Goal: Task Accomplishment & Management: Manage account settings

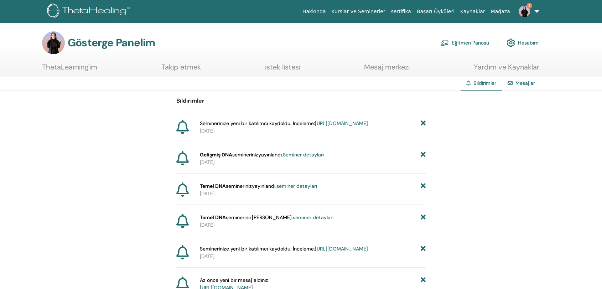
click at [325, 127] on font "https://member.thetahealing.com/instructor/seminar/379923/attendees" at bounding box center [341, 123] width 53 height 6
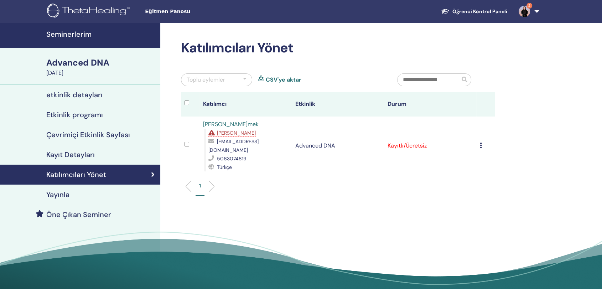
click at [478, 139] on td "Kaydı İptal Et Otomatik onaylama Ücretli Olarak İşaretle Ödenmemiş olarak işare…" at bounding box center [485, 146] width 19 height 58
drag, startPoint x: 478, startPoint y: 139, endPoint x: 414, endPoint y: 140, distance: 64.1
click at [414, 140] on tr "Simay Mercimek Eksik Önkoşullar mercimeksimay@gmail.com 5063074819 Türkçe Advan…" at bounding box center [338, 146] width 314 height 58
click at [479, 141] on td "Kaydı İptal Et Otomatik onaylama Ücretli Olarak İşaretle Ödenmemiş olarak işare…" at bounding box center [485, 146] width 19 height 58
click at [228, 154] on div "5063074819" at bounding box center [248, 158] width 80 height 9
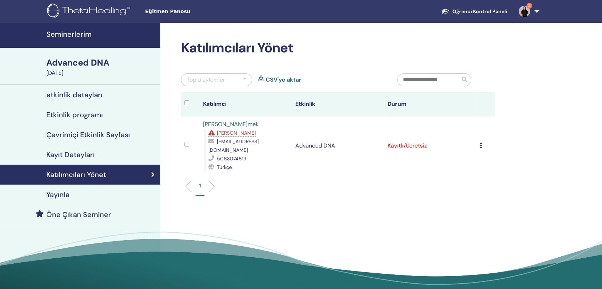
click at [251, 154] on div "5063074819" at bounding box center [248, 158] width 80 height 9
click at [479, 139] on td "Kaydı İptal Et Otomatik onaylama Ücretli Olarak İşaretle Ödenmemiş olarak işare…" at bounding box center [485, 146] width 19 height 58
click at [518, 12] on span "2" at bounding box center [524, 11] width 17 height 6
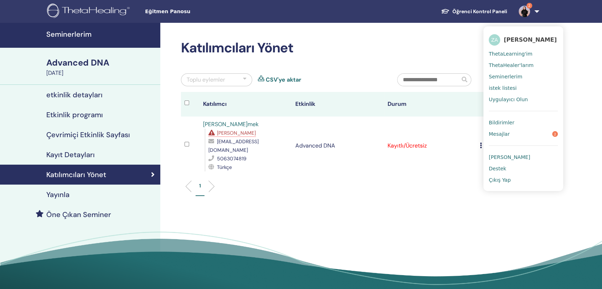
click at [509, 124] on span "Bildirimler" at bounding box center [502, 122] width 26 height 6
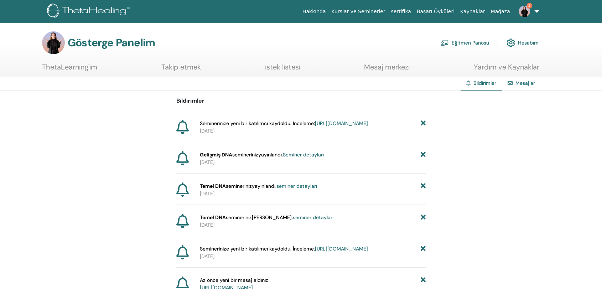
click at [302, 189] on font "seminer detayları" at bounding box center [297, 186] width 41 height 6
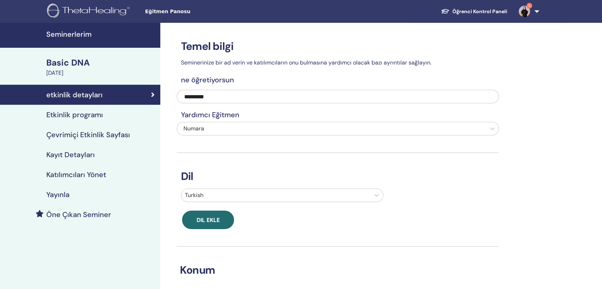
click at [524, 10] on img at bounding box center [524, 11] width 11 height 11
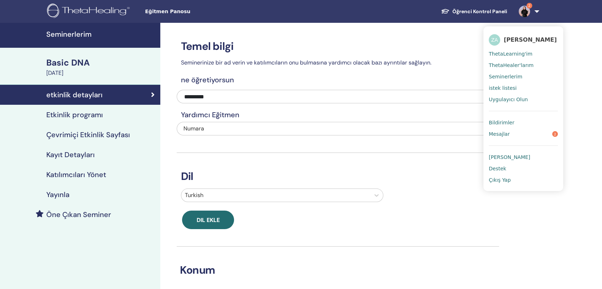
click at [508, 133] on span "Mesajlar" at bounding box center [499, 134] width 21 height 6
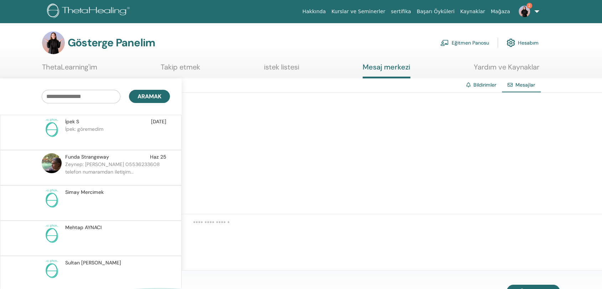
click at [398, 41] on div "Gösterge Panelim Eğitmen Panosu Hesabım" at bounding box center [290, 42] width 497 height 23
click at [531, 14] on span "2" at bounding box center [524, 11] width 17 height 6
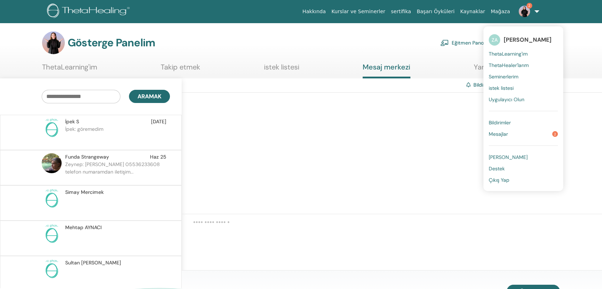
click at [505, 135] on font "Mesajlar" at bounding box center [498, 134] width 19 height 6
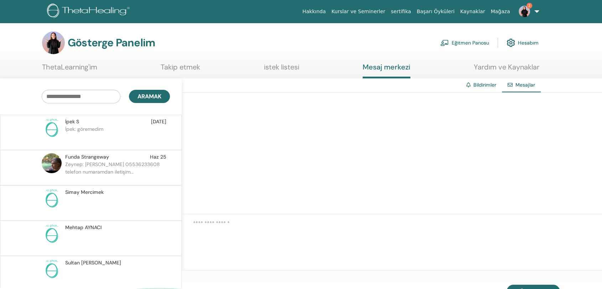
click at [471, 38] on link "Eğitmen Panosu" at bounding box center [464, 43] width 49 height 16
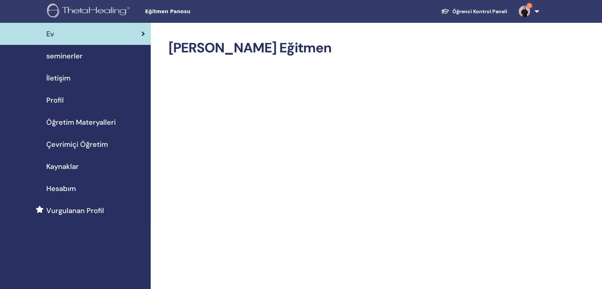
click at [75, 54] on span "seminerler" at bounding box center [64, 56] width 36 height 11
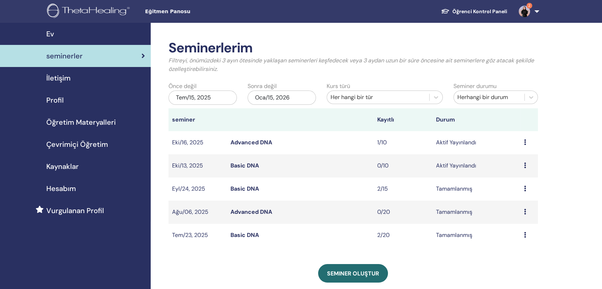
click at [245, 190] on link "Basic DNA" at bounding box center [245, 188] width 29 height 7
click at [247, 164] on link "Basic DNA" at bounding box center [245, 165] width 29 height 7
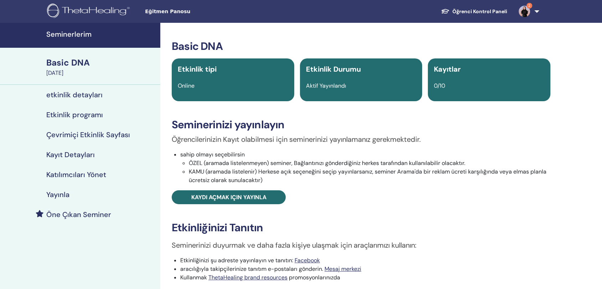
click at [525, 7] on img at bounding box center [524, 11] width 11 height 11
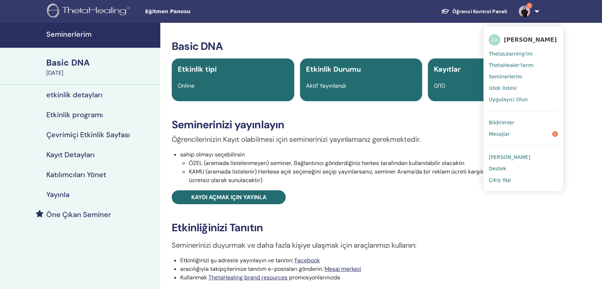
click at [524, 129] on link "Mesajlar 2" at bounding box center [523, 133] width 69 height 11
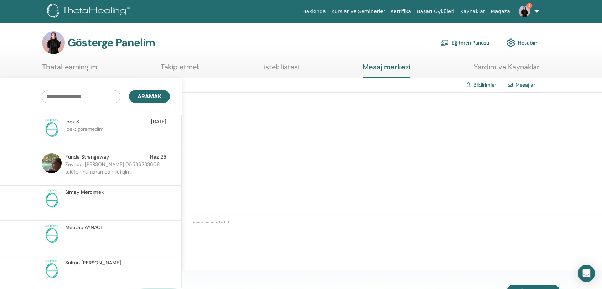
click at [378, 35] on div "Gösterge Panelim Eğitmen Panosu Hesabım" at bounding box center [290, 42] width 497 height 23
click at [462, 45] on font "Eğitmen Panosu" at bounding box center [470, 43] width 37 height 6
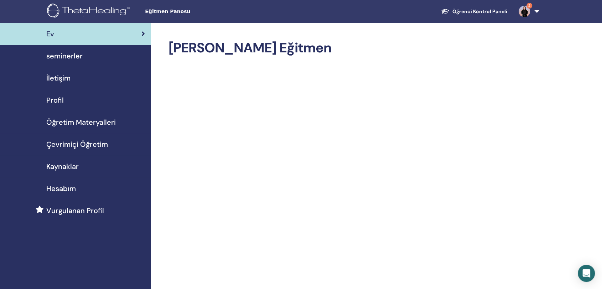
click at [73, 56] on span "seminerler" at bounding box center [64, 56] width 36 height 11
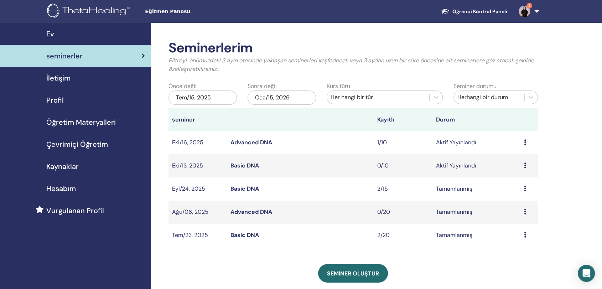
click at [266, 144] on link "Advanced DNA" at bounding box center [252, 142] width 42 height 7
